Goal: Task Accomplishment & Management: Complete application form

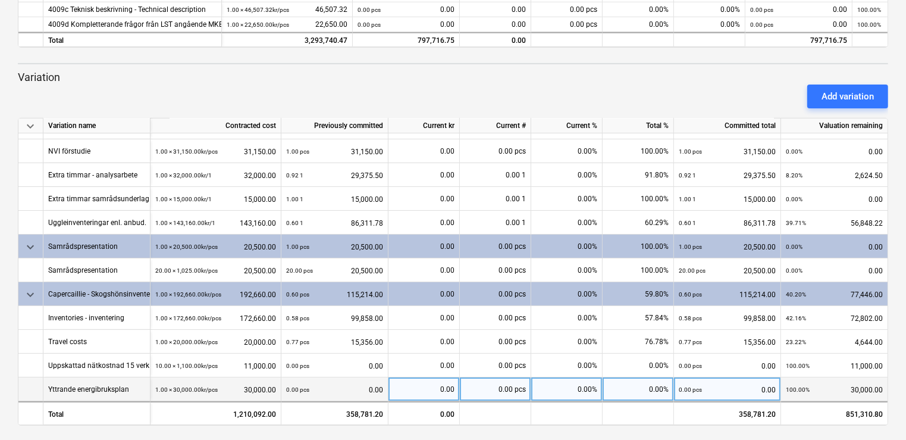
scroll to position [430, 0]
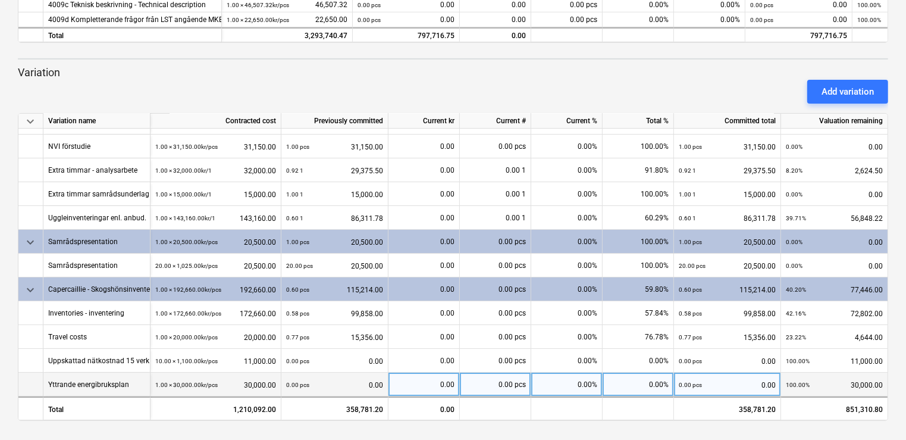
click at [496, 386] on div "0.00 pcs" at bounding box center [495, 384] width 71 height 24
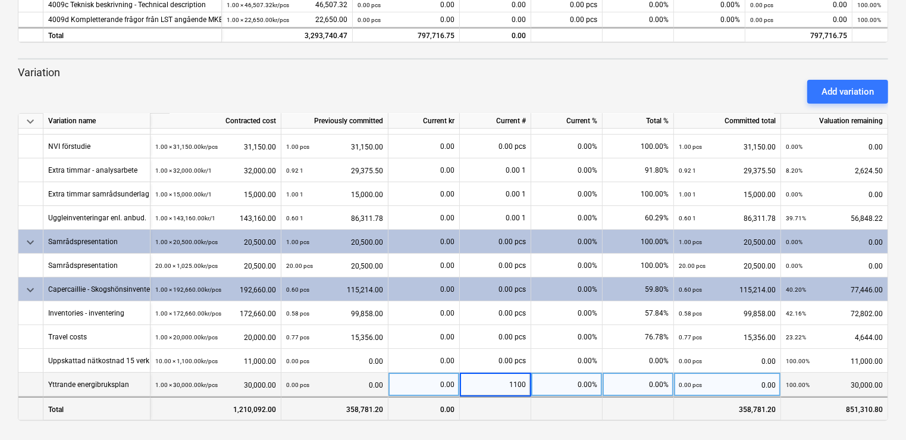
type input "11000"
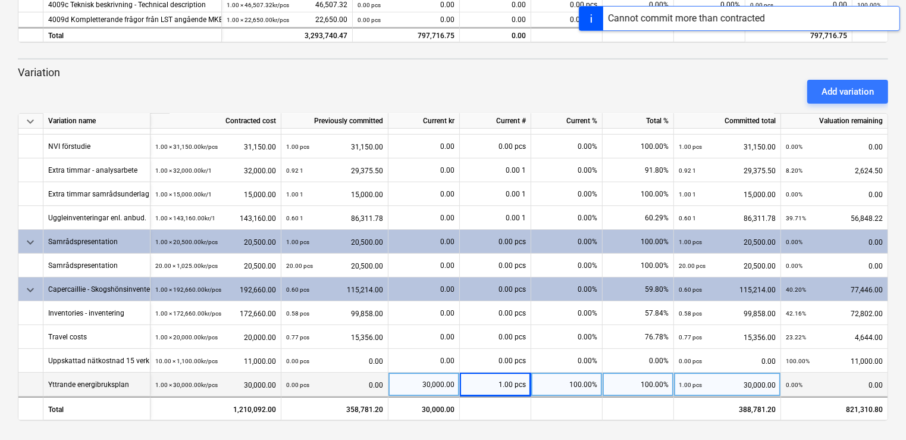
click at [497, 385] on div "1.00 pcs" at bounding box center [495, 384] width 71 height 24
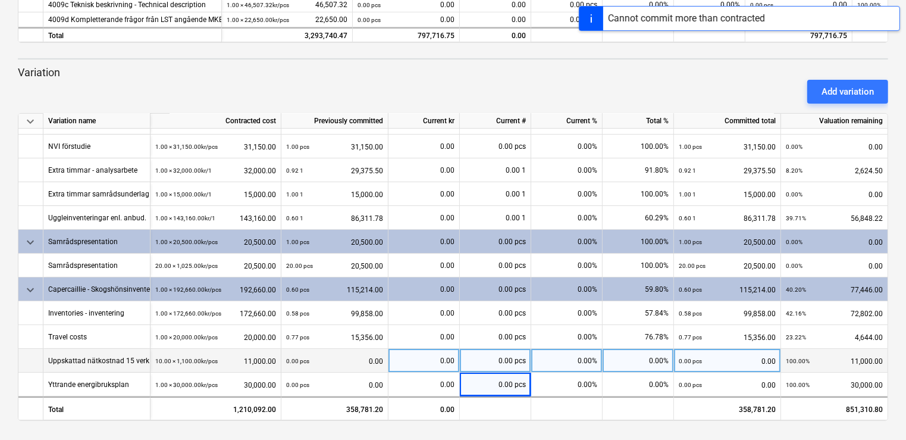
click at [429, 352] on div "0.00" at bounding box center [423, 361] width 61 height 24
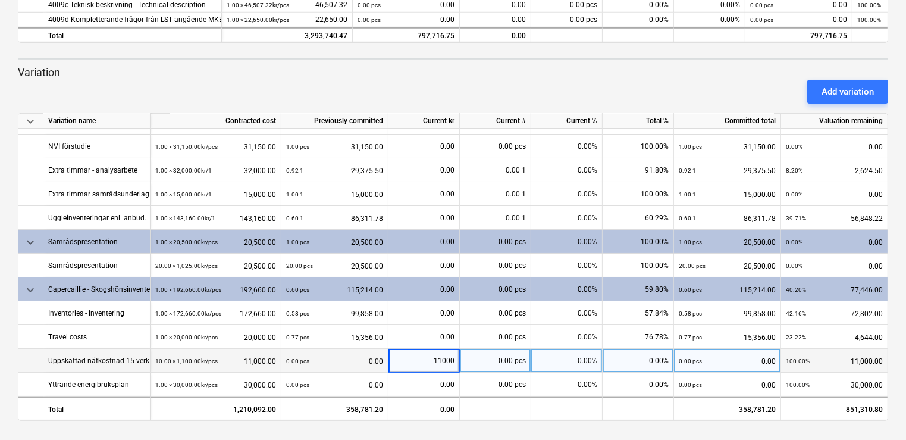
type input "110000"
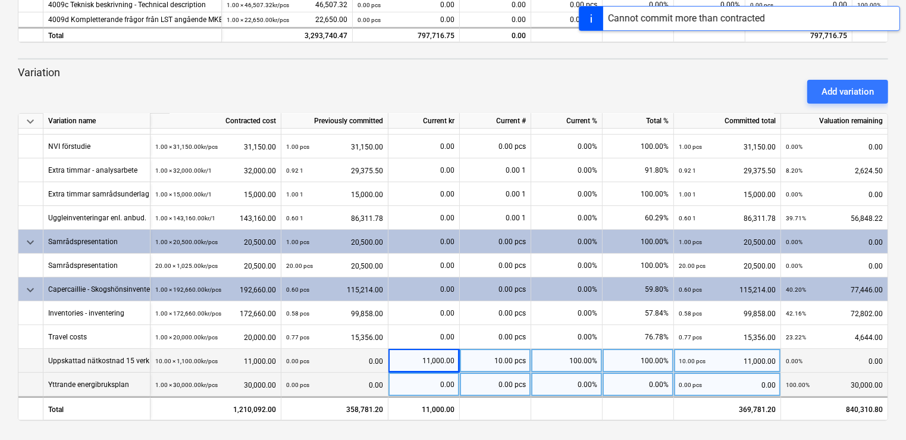
click at [402, 376] on div "0.00" at bounding box center [423, 384] width 61 height 24
type input "9580"
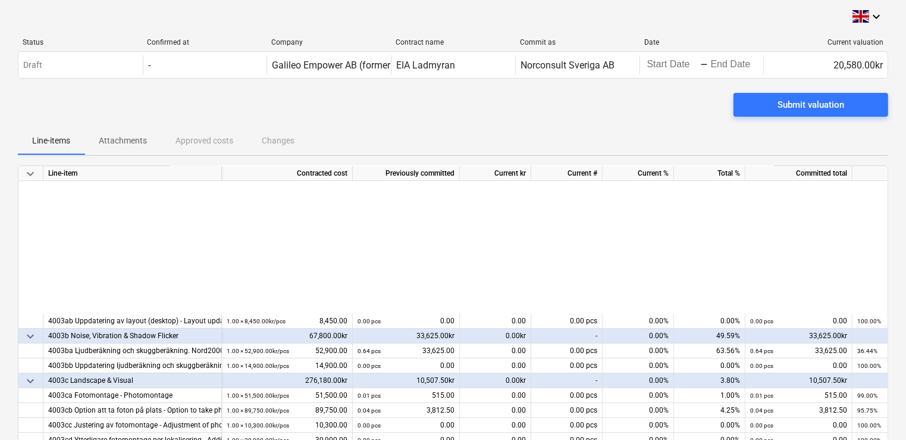
scroll to position [0, 0]
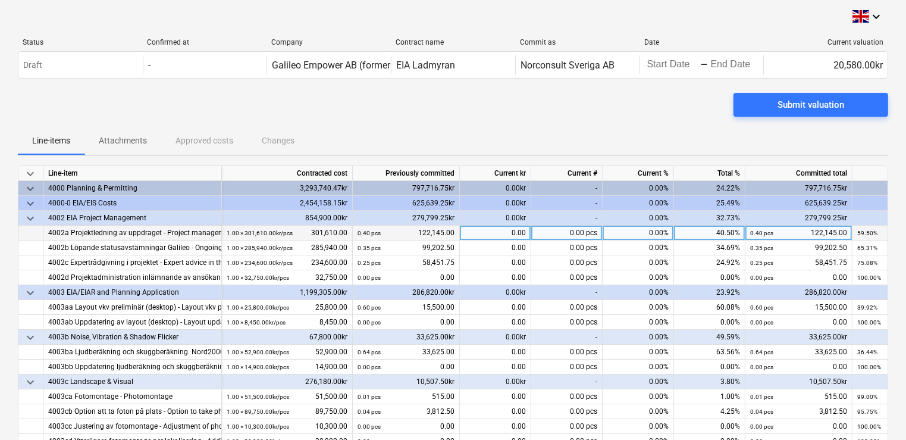
click at [500, 231] on div "0.00" at bounding box center [495, 233] width 71 height 15
type input "5462.5"
click at [512, 232] on div "5,462.50" at bounding box center [495, 233] width 71 height 15
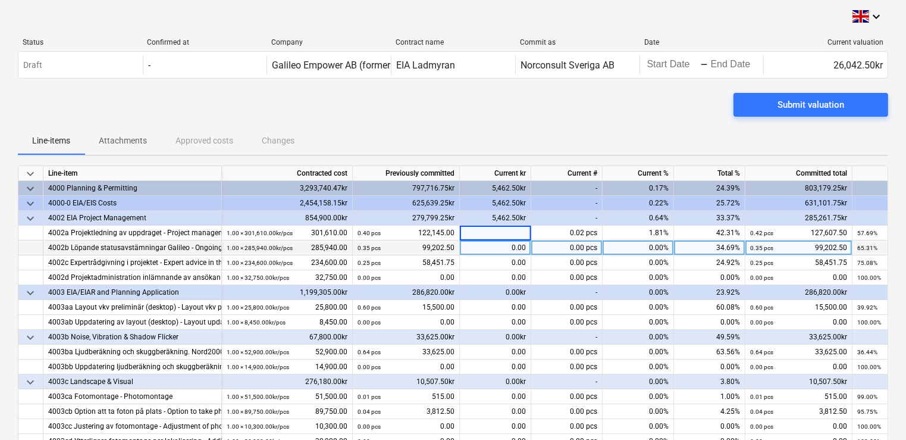
click at [493, 247] on div "0.00" at bounding box center [495, 247] width 71 height 15
type input "5426.5"
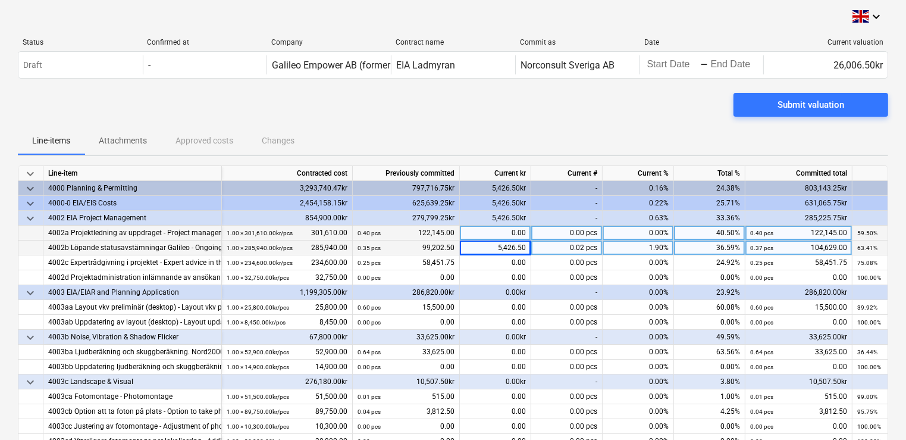
click at [494, 228] on div "0.00" at bounding box center [495, 233] width 71 height 15
type input "5100"
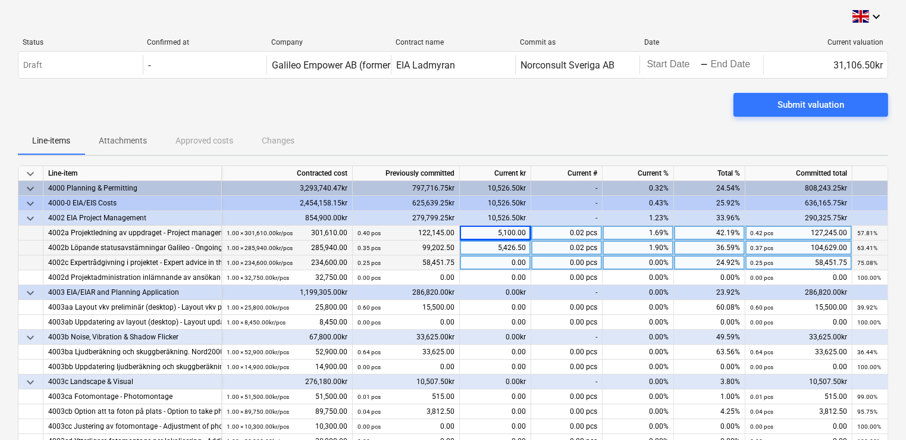
click at [485, 267] on div "0.00" at bounding box center [495, 262] width 71 height 15
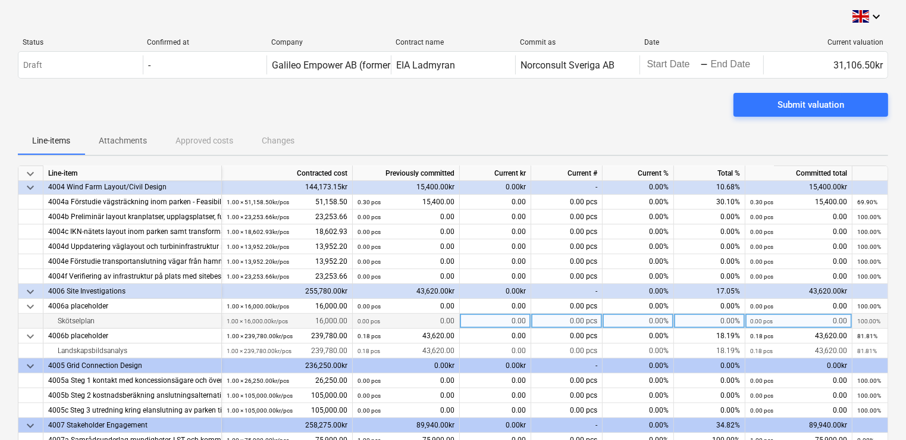
scroll to position [286, 0]
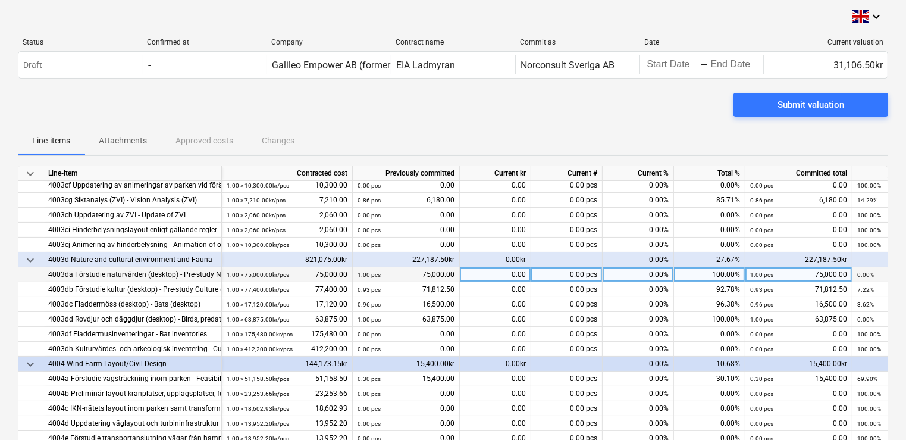
click at [507, 281] on div "0.00" at bounding box center [495, 274] width 71 height 15
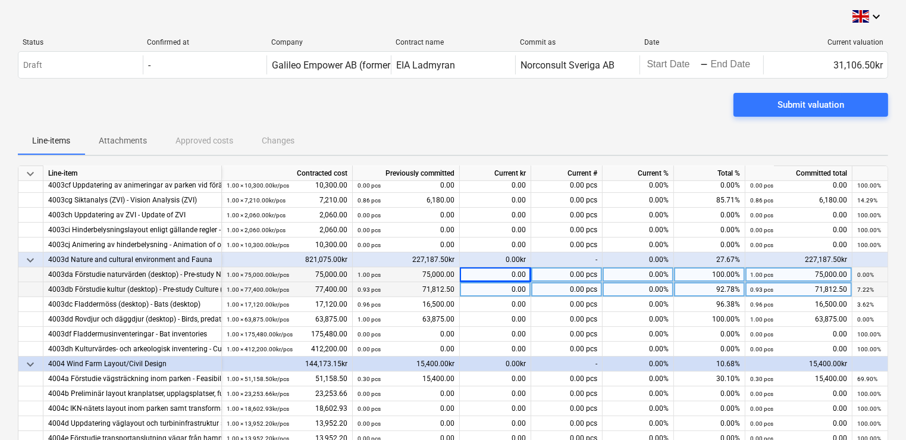
click at [497, 295] on div "0.00" at bounding box center [495, 289] width 71 height 15
type input "475"
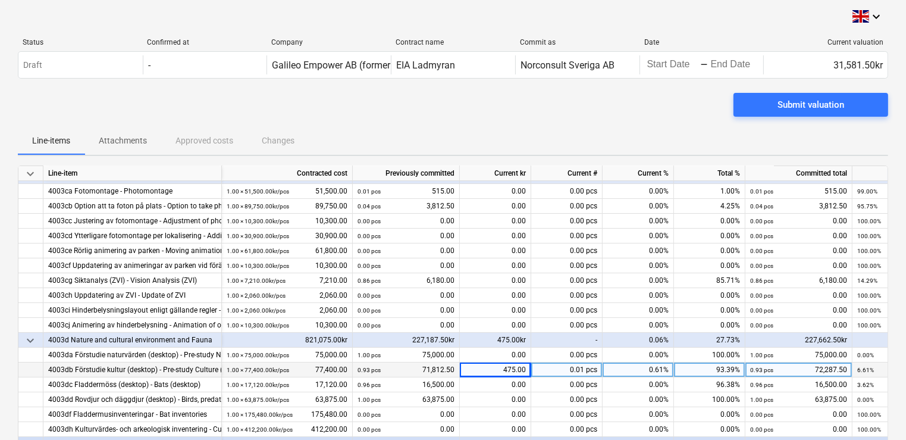
scroll to position [0, 0]
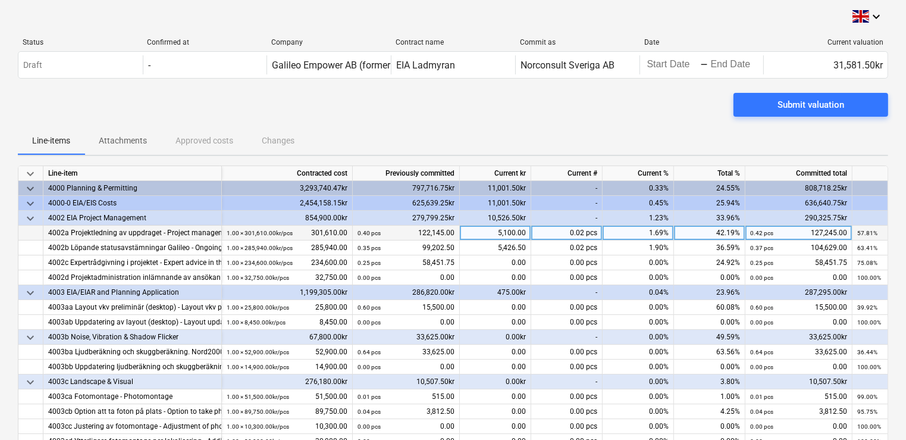
click at [492, 234] on div "5,100.00" at bounding box center [495, 233] width 71 height 15
type input "6525"
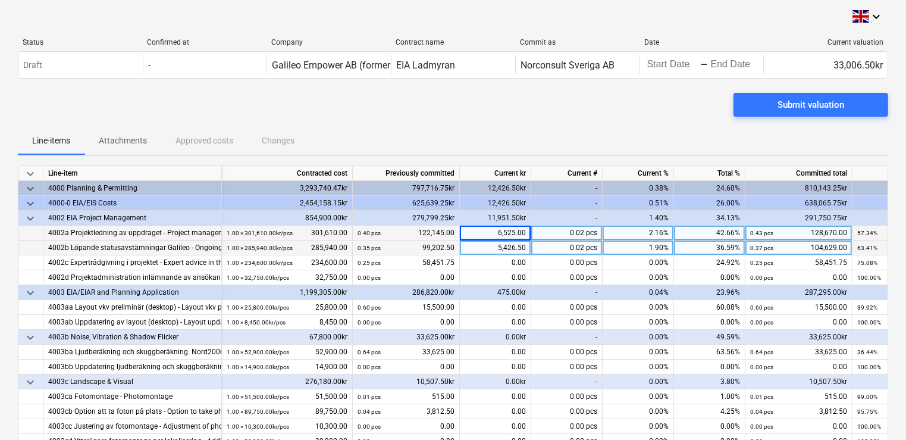
click at [501, 250] on div "5,426.50" at bounding box center [495, 247] width 71 height 15
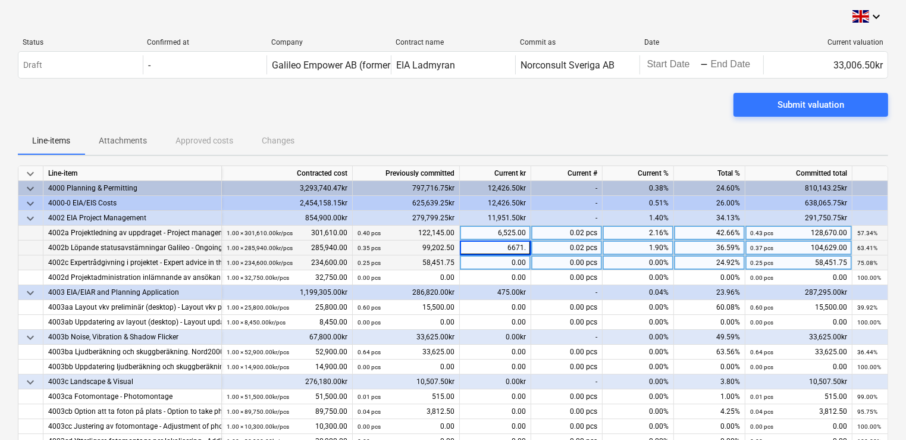
type input "6671.5"
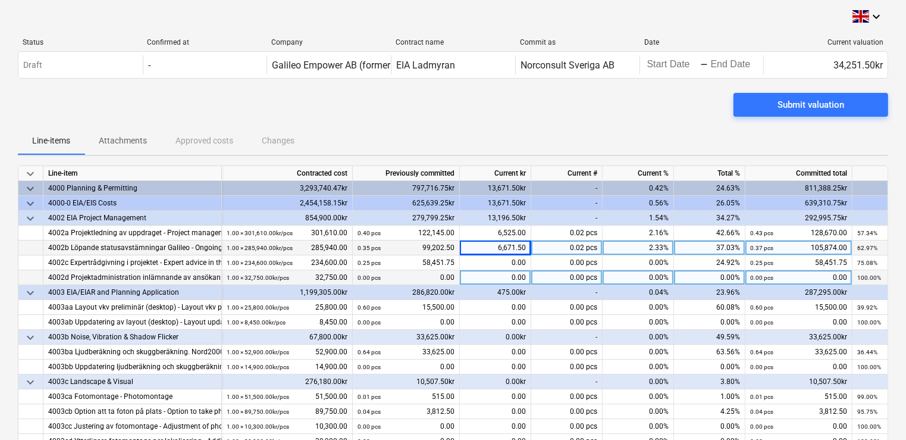
click at [503, 278] on div "0.00" at bounding box center [495, 277] width 71 height 15
type input "5865"
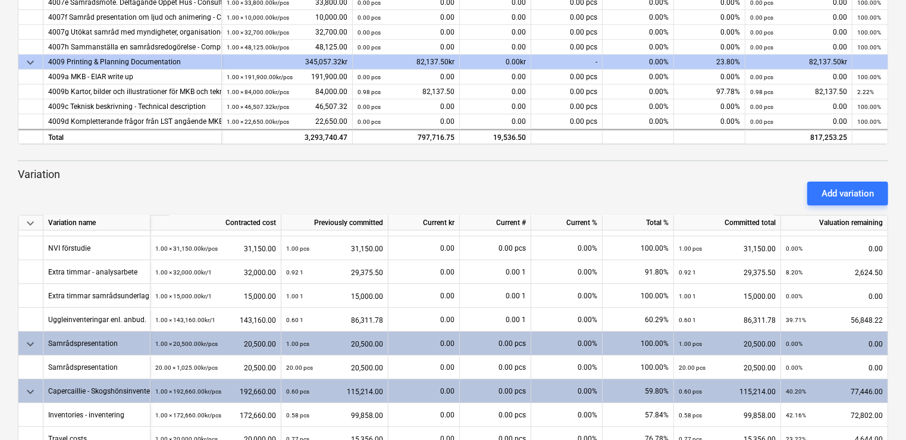
scroll to position [428, 0]
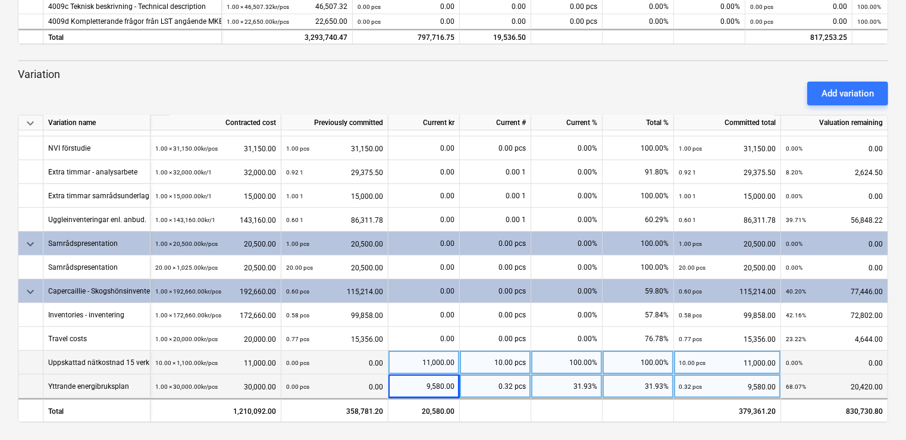
click at [446, 390] on div "9,580.00" at bounding box center [423, 386] width 61 height 24
type input "9796"
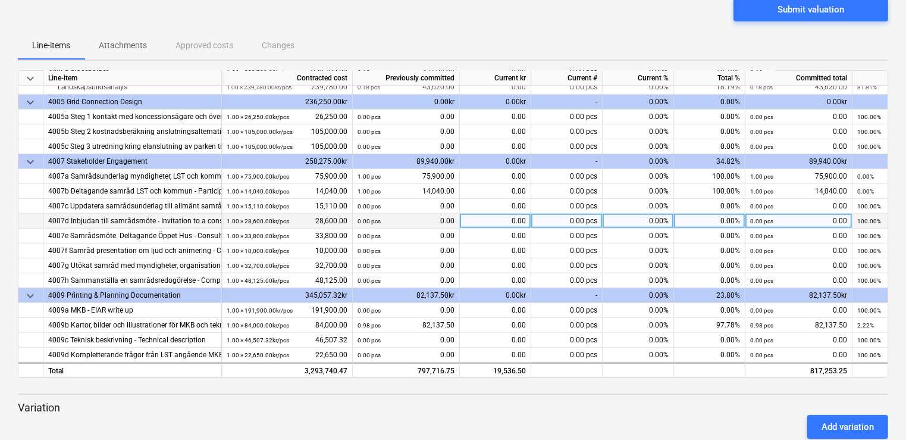
scroll to position [0, 0]
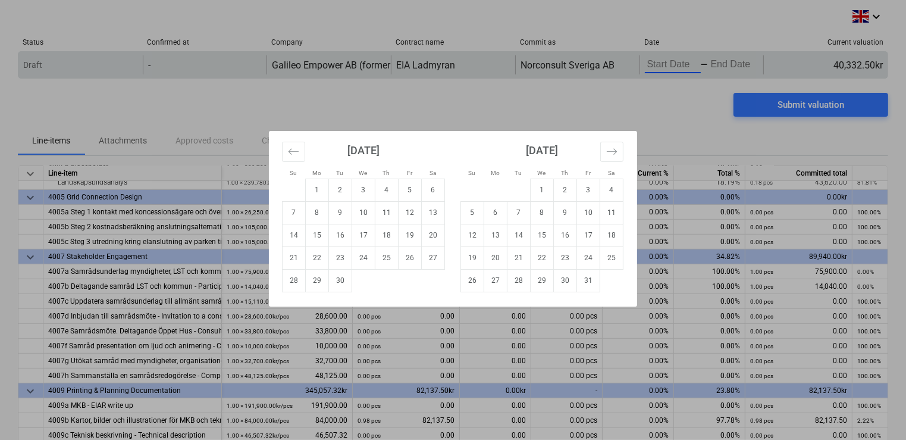
click at [655, 63] on body "keyboard_arrow_down Status Confirmed at Company Contract name Commit as Date Cu…" at bounding box center [453, 220] width 906 height 440
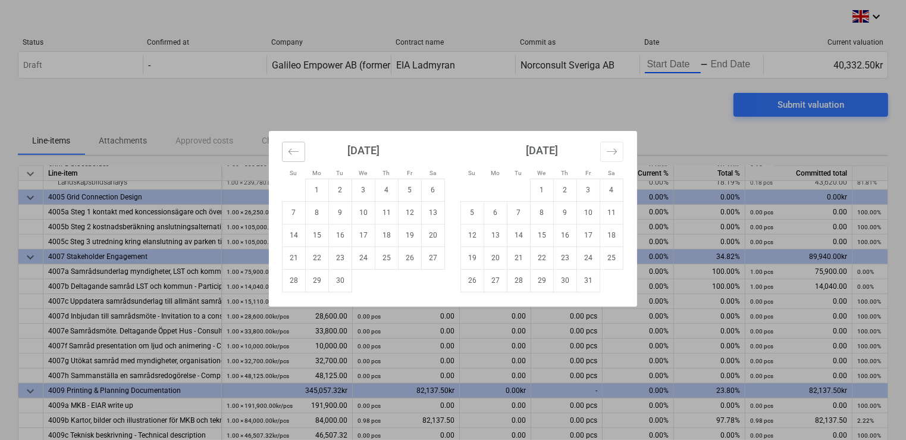
click at [294, 155] on icon "Move backward to switch to the previous month." at bounding box center [293, 151] width 11 height 11
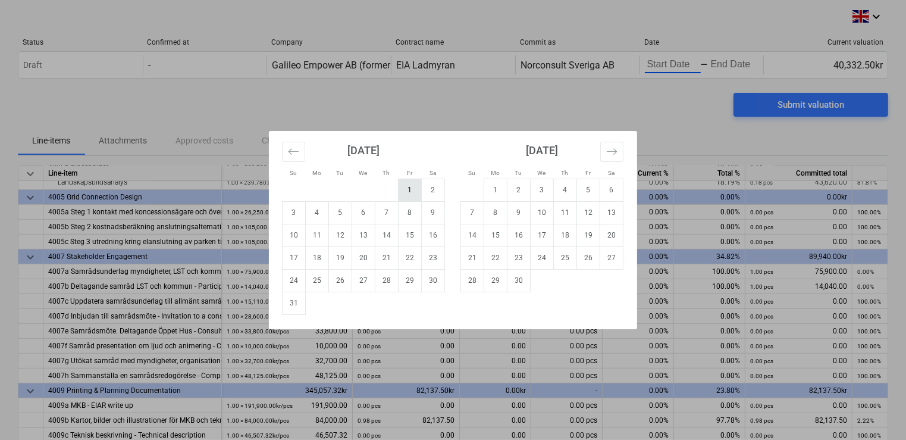
click at [409, 186] on td "1" at bounding box center [410, 190] width 23 height 23
type input "[DATE]"
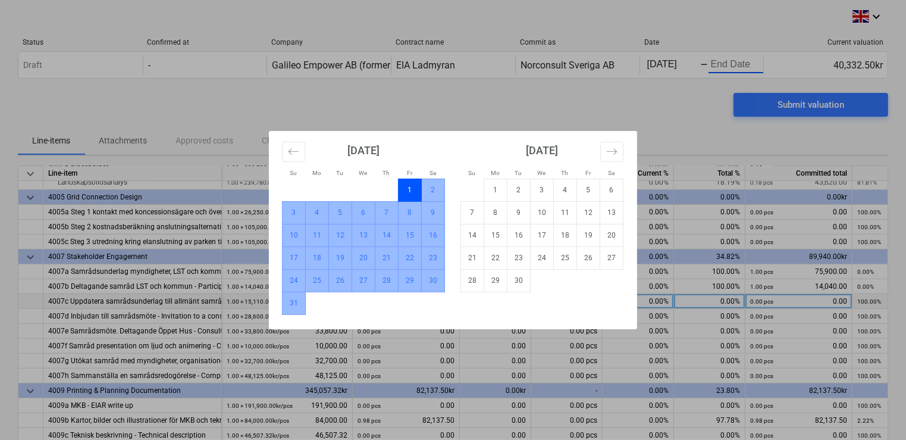
click at [291, 302] on td "31" at bounding box center [294, 303] width 23 height 23
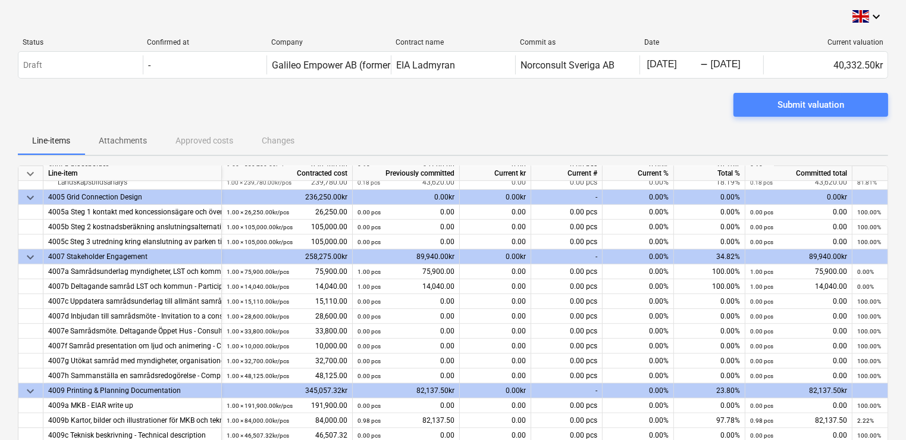
click at [793, 109] on div "Submit valuation" at bounding box center [811, 104] width 67 height 15
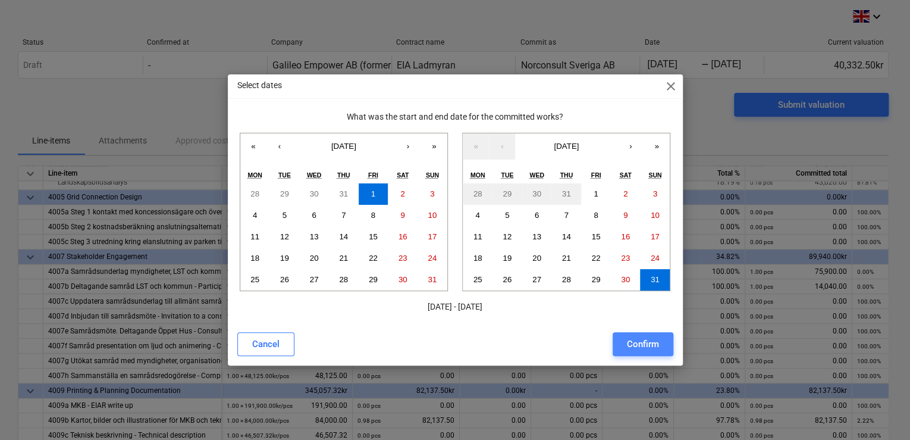
click at [635, 333] on button "Confirm" at bounding box center [643, 344] width 61 height 24
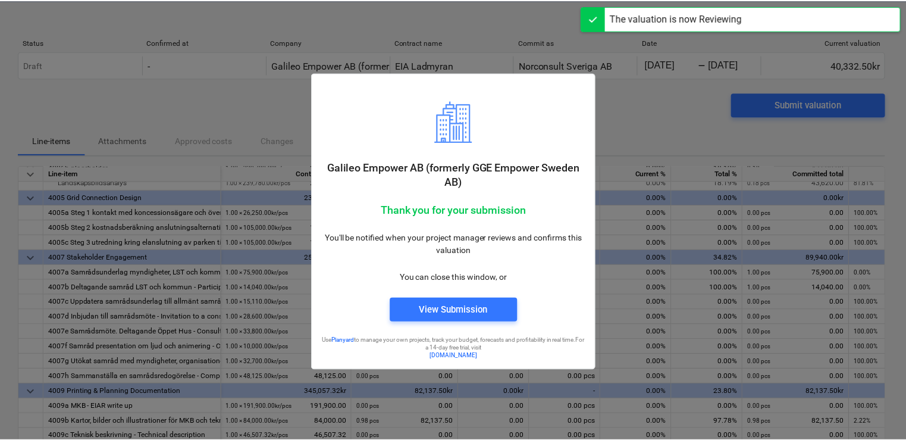
scroll to position [630, 0]
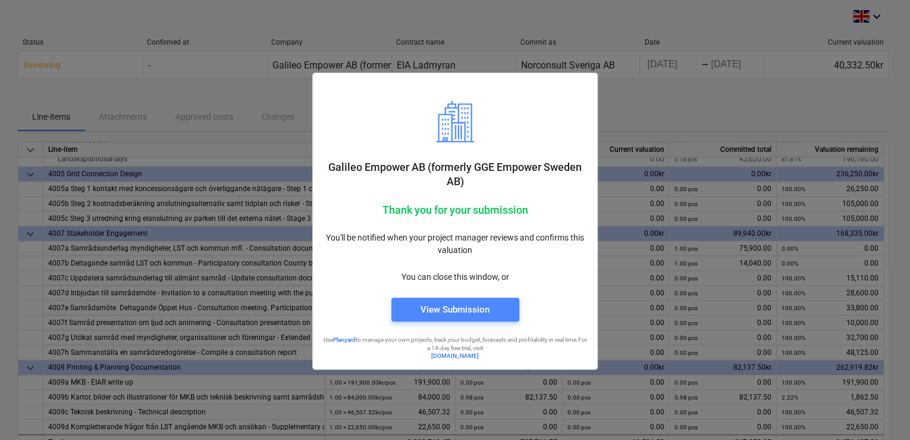
click at [434, 308] on div "View Submission" at bounding box center [455, 309] width 69 height 15
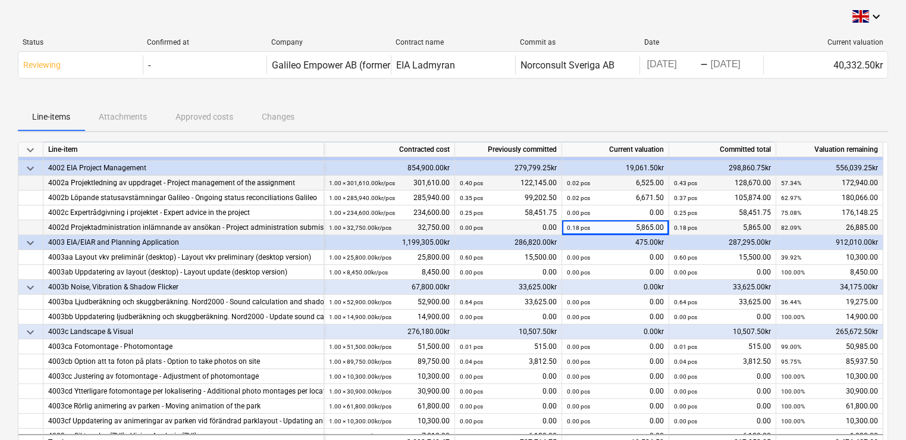
scroll to position [48, 0]
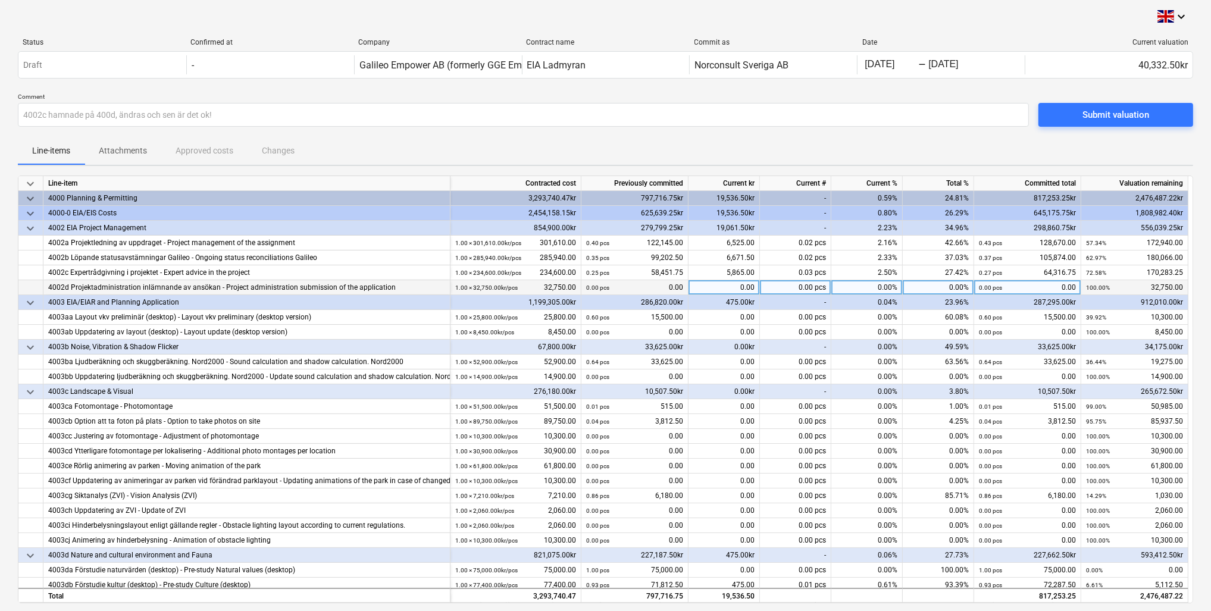
click at [700, 285] on div "0.00" at bounding box center [723, 287] width 71 height 15
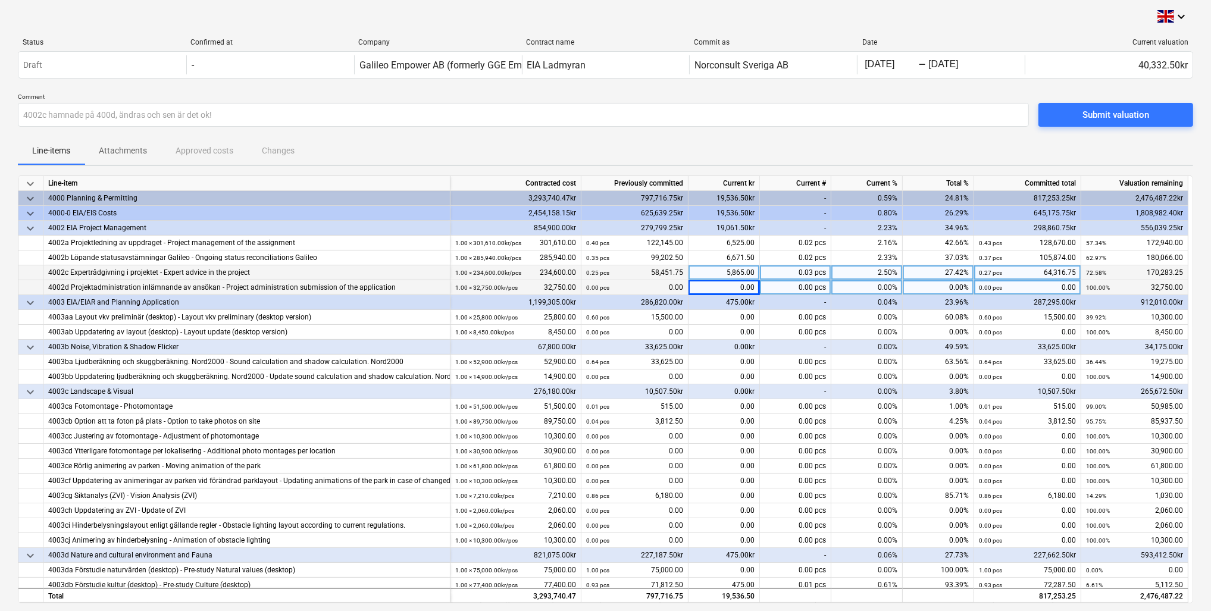
click at [705, 265] on div "5,865.00" at bounding box center [723, 272] width 71 height 15
click at [1070, 116] on span "Submit valuation" at bounding box center [1116, 114] width 126 height 15
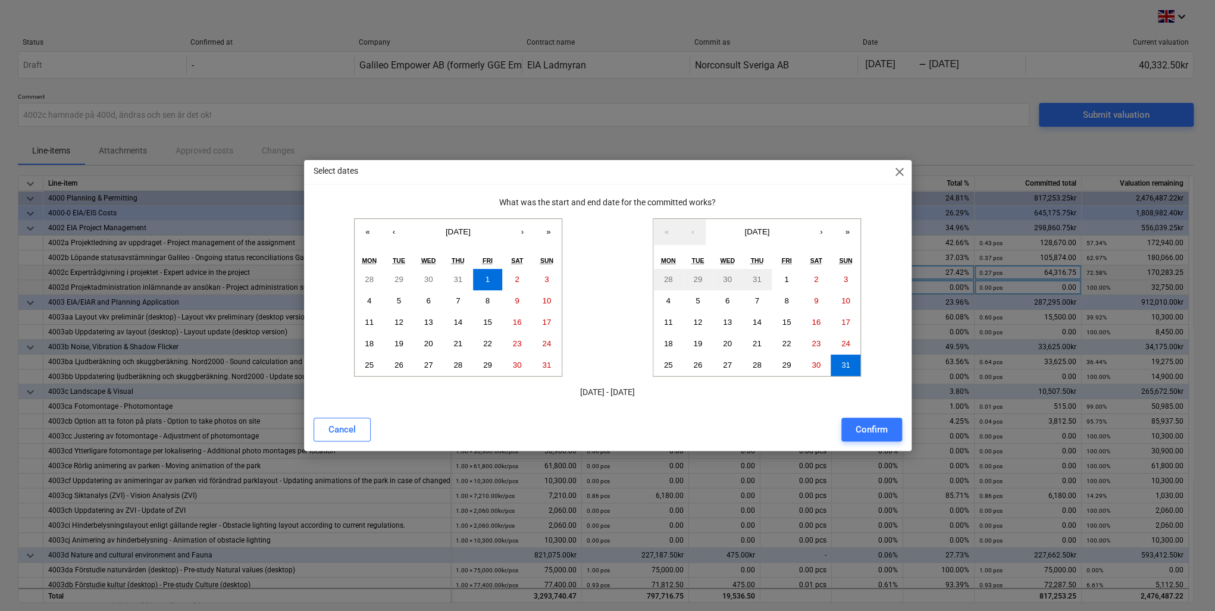
click at [878, 431] on div "Confirm" at bounding box center [872, 429] width 32 height 15
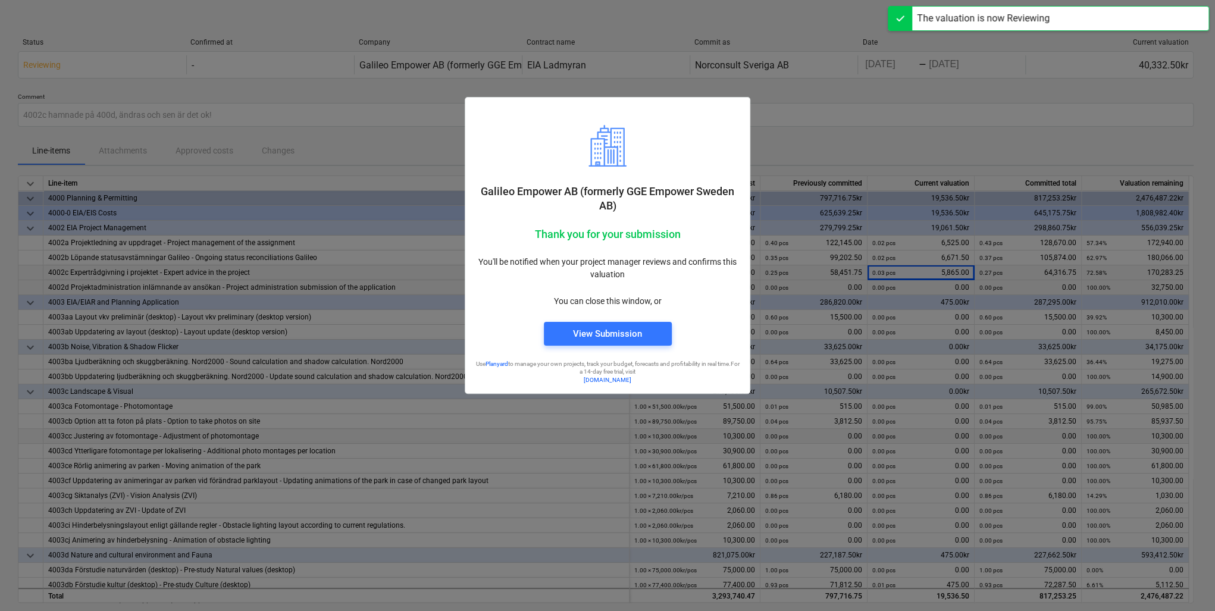
click at [937, 156] on div at bounding box center [607, 305] width 1215 height 611
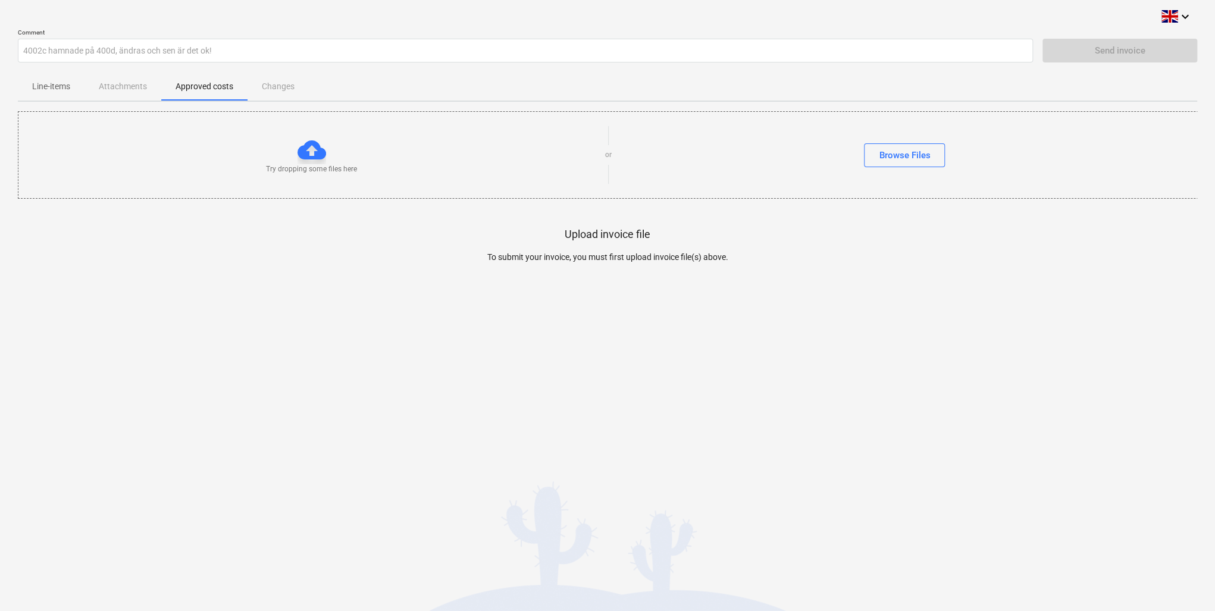
click at [314, 159] on div at bounding box center [312, 150] width 29 height 29
click at [893, 155] on div "Browse Files" at bounding box center [904, 155] width 51 height 15
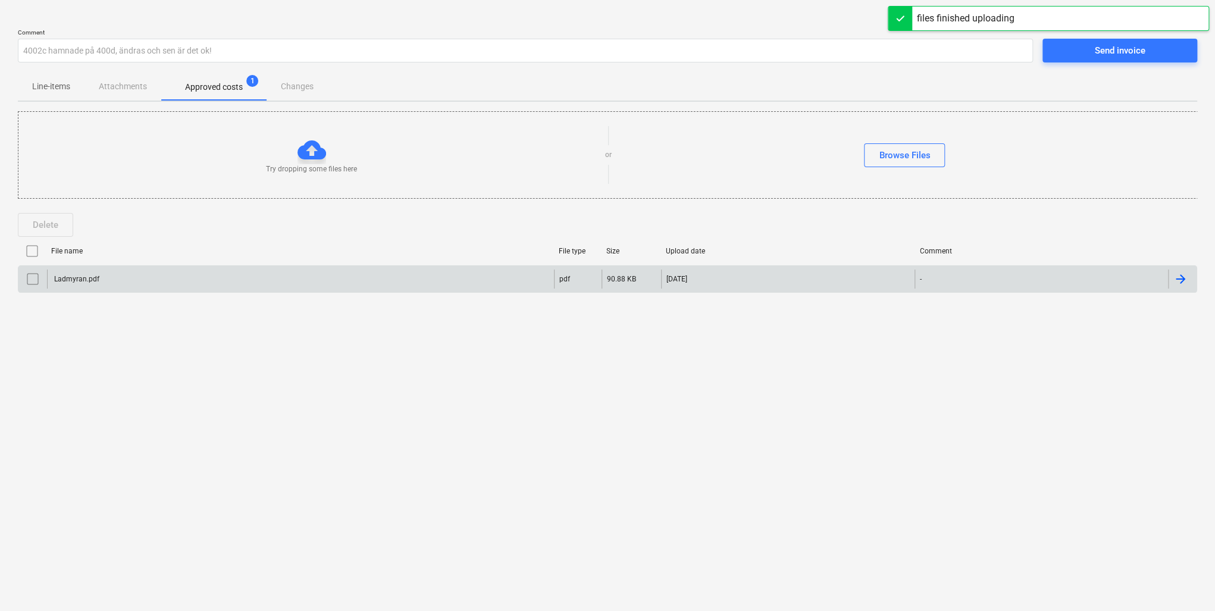
click at [81, 275] on div "Ladmyran.pdf" at bounding box center [75, 279] width 47 height 8
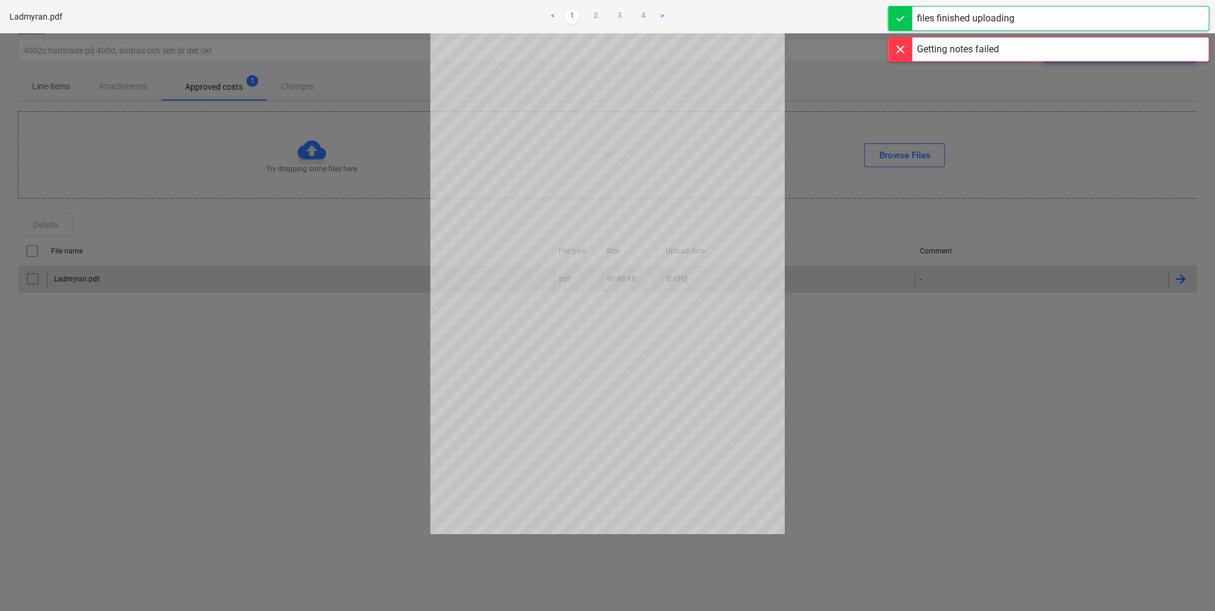
click at [984, 513] on div at bounding box center [607, 322] width 1215 height 578
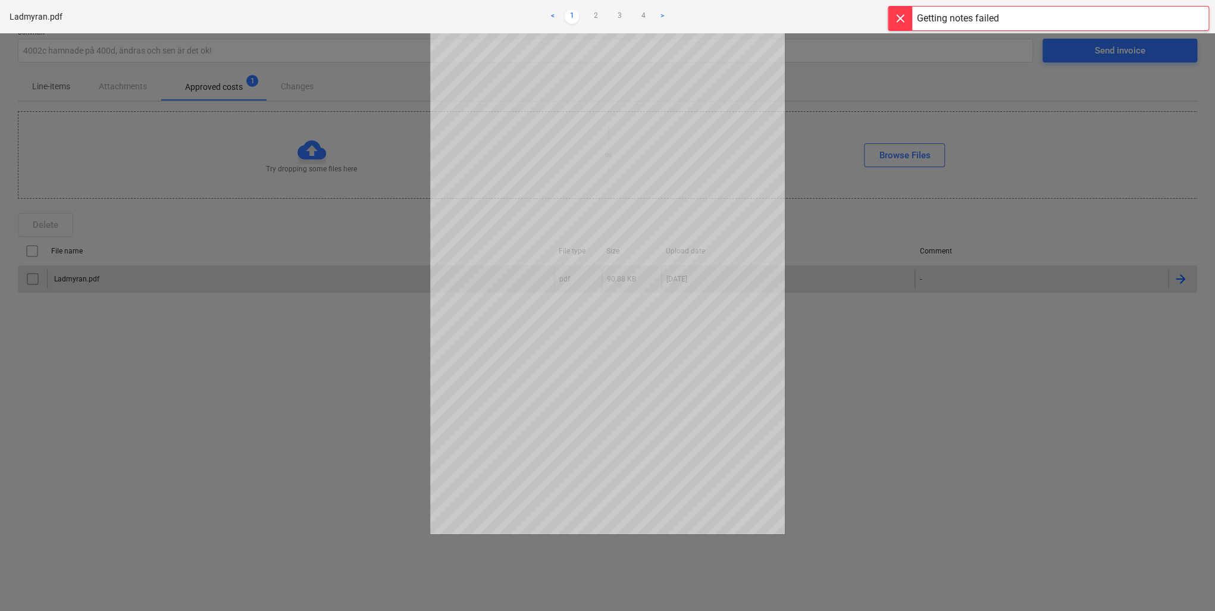
click at [1029, 393] on div at bounding box center [607, 322] width 1215 height 578
drag, startPoint x: 1068, startPoint y: 56, endPoint x: 1035, endPoint y: 80, distance: 40.5
click at [1068, 57] on div at bounding box center [607, 322] width 1215 height 578
drag, startPoint x: 209, startPoint y: 248, endPoint x: 830, endPoint y: 214, distance: 622.1
click at [209, 248] on div at bounding box center [607, 322] width 1215 height 578
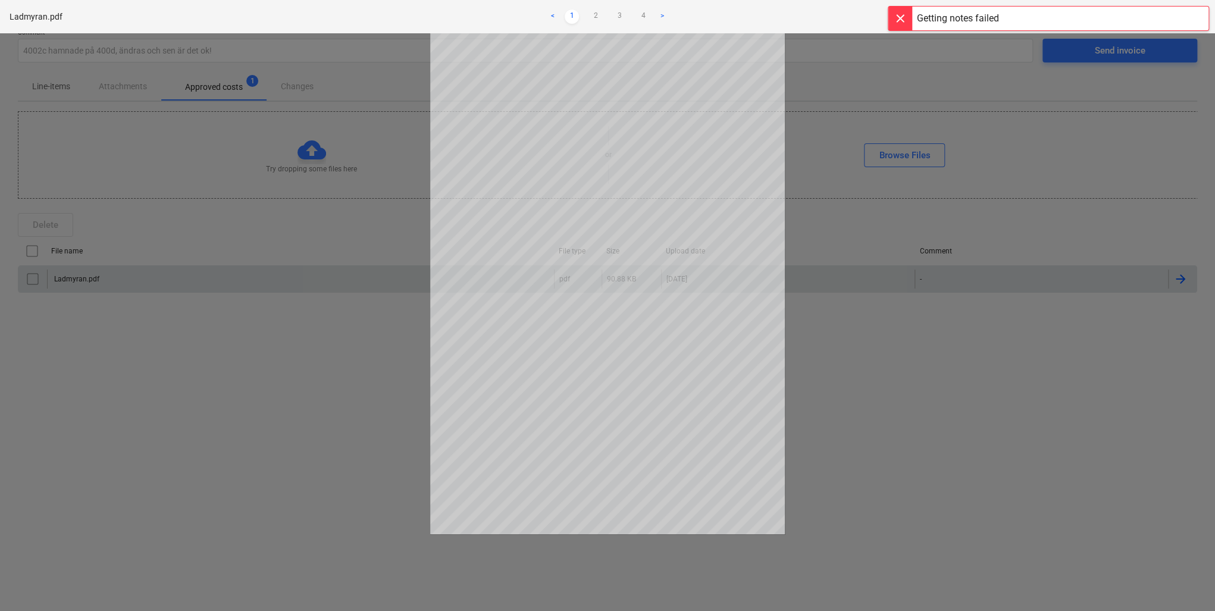
click at [900, 17] on div at bounding box center [900, 19] width 24 height 24
click at [1195, 19] on span "close" at bounding box center [1193, 17] width 14 height 14
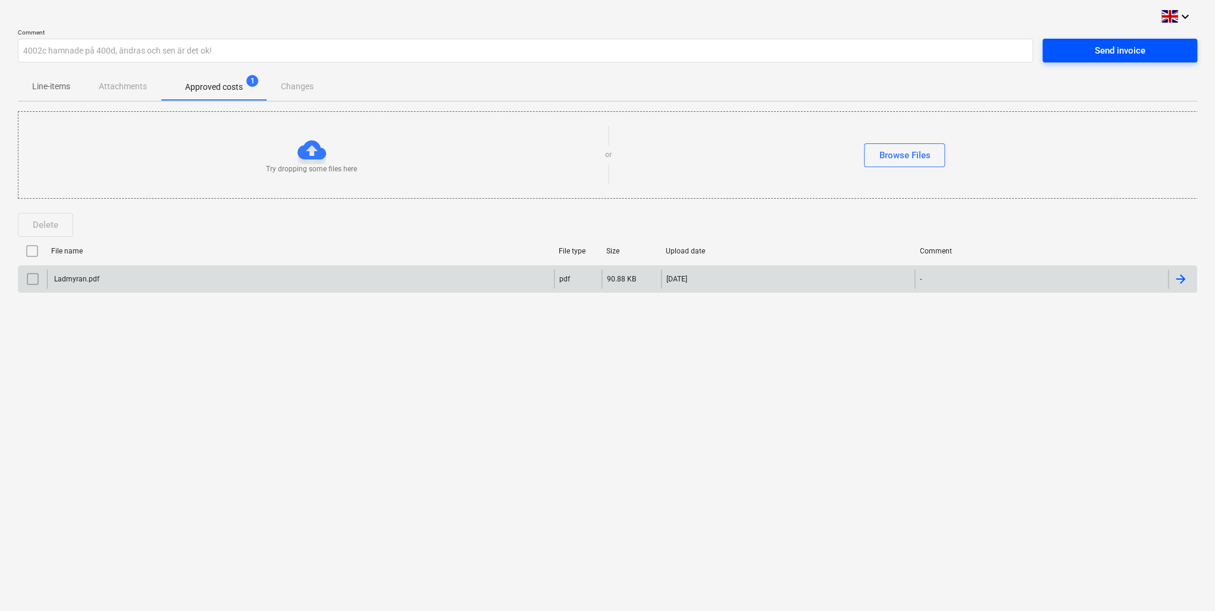
click at [1108, 50] on div "Send invoice" at bounding box center [1120, 50] width 51 height 15
